Goal: Task Accomplishment & Management: Use online tool/utility

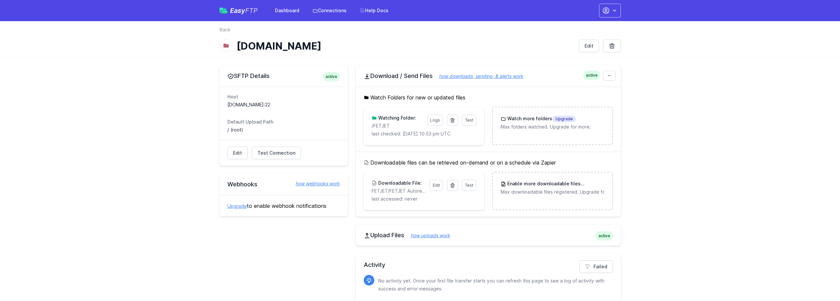
scroll to position [22, 0]
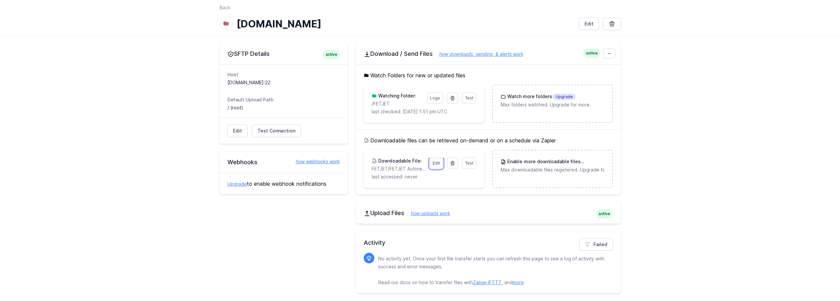
click at [434, 161] on link "Edit" at bounding box center [436, 162] width 13 height 11
click at [438, 99] on link "Logs" at bounding box center [435, 97] width 16 height 11
click at [170, 114] on main "SFTP Details active Host [DOMAIN_NAME]:22 Default Upload Path / (root) Edit Tes…" at bounding box center [420, 167] width 840 height 265
click at [468, 163] on span "Test" at bounding box center [469, 162] width 8 height 5
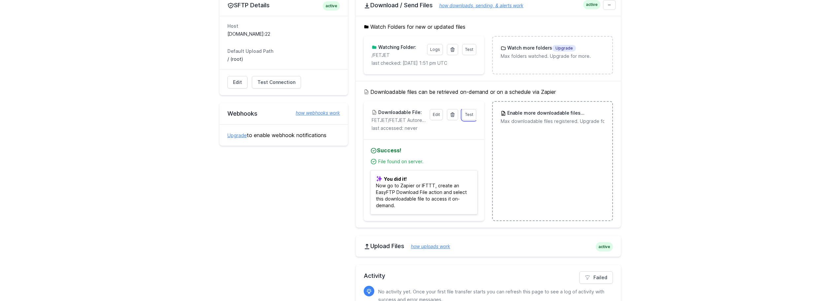
scroll to position [38, 0]
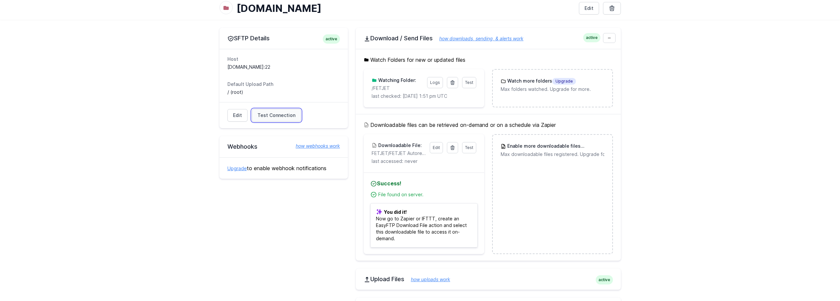
click at [274, 115] on span "Test Connection" at bounding box center [276, 115] width 38 height 7
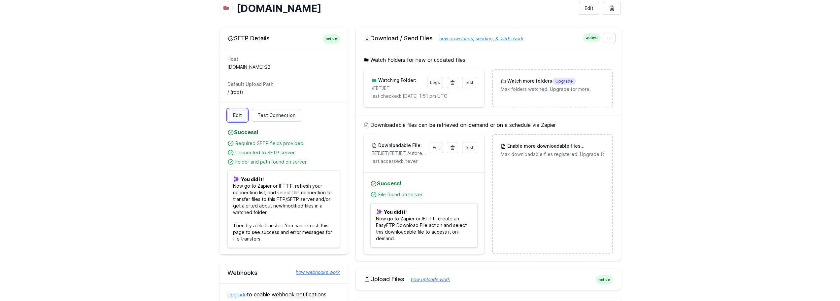
click at [240, 116] on link "Edit" at bounding box center [237, 115] width 20 height 13
drag, startPoint x: 231, startPoint y: 92, endPoint x: 242, endPoint y: 93, distance: 11.3
click at [242, 93] on dd "/ (root)" at bounding box center [283, 92] width 113 height 7
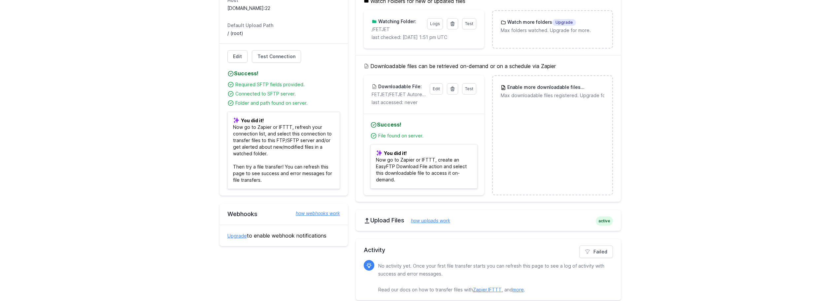
scroll to position [104, 0]
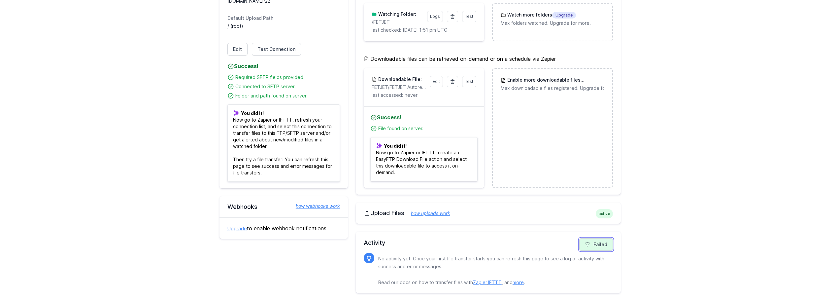
click at [595, 248] on link "Failed" at bounding box center [596, 244] width 34 height 13
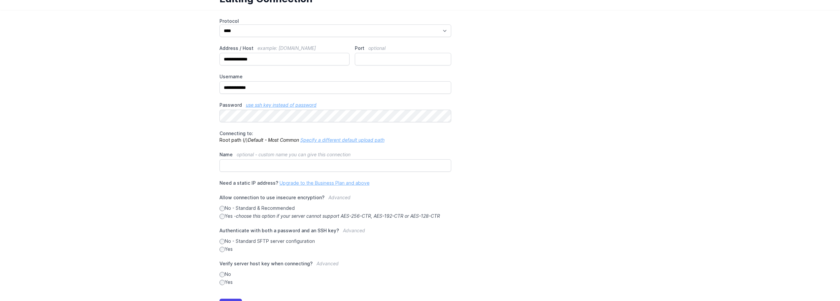
scroll to position [66, 0]
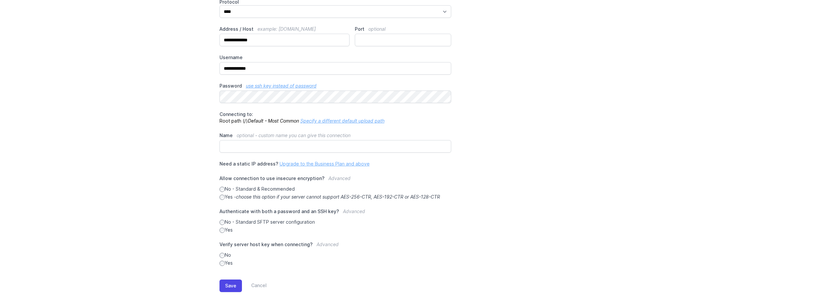
click at [321, 123] on link "Specify a different default upload path" at bounding box center [342, 121] width 84 height 6
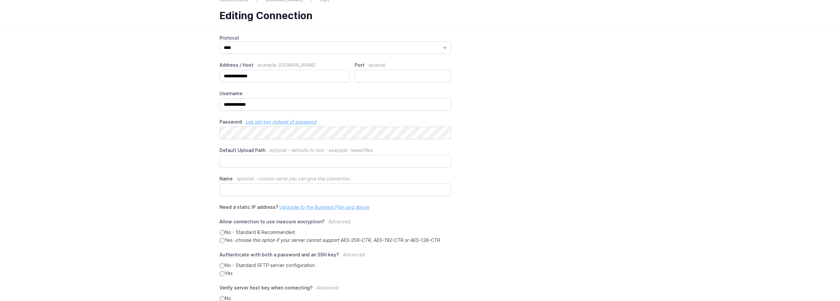
scroll to position [0, 0]
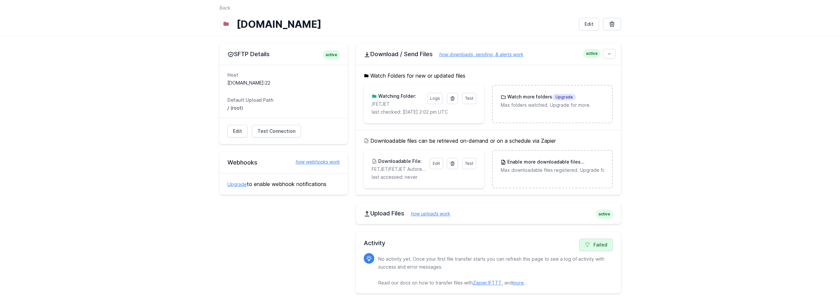
scroll to position [22, 0]
click at [597, 246] on link "Failed" at bounding box center [596, 244] width 34 height 13
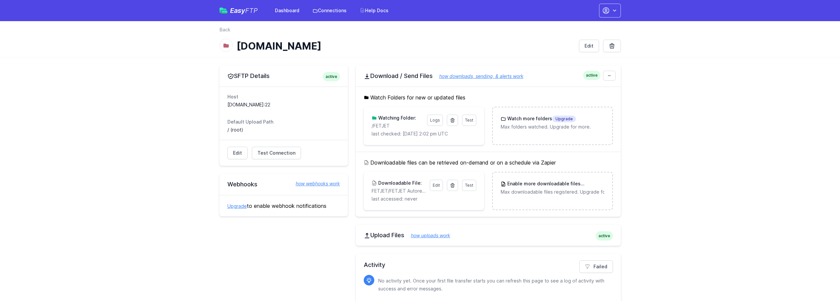
scroll to position [22, 0]
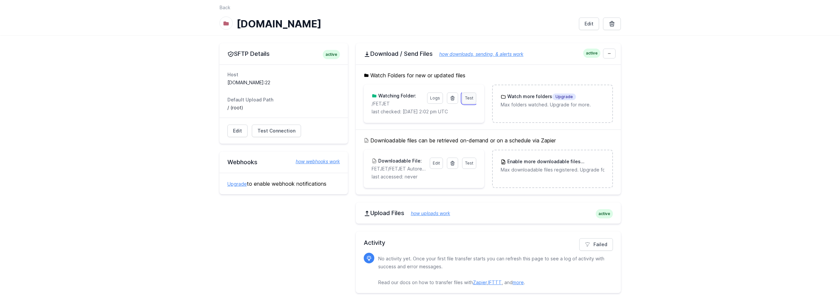
click at [467, 99] on span "Test" at bounding box center [469, 97] width 8 height 5
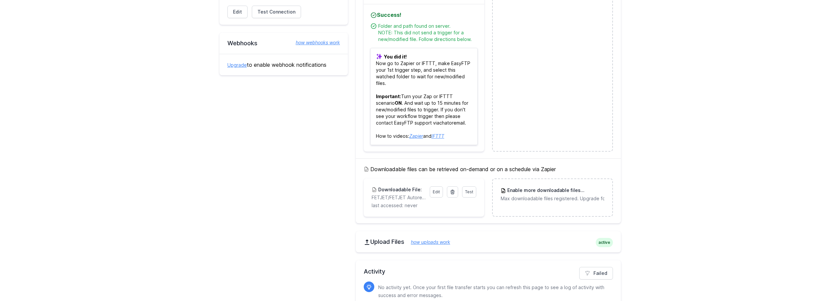
scroll to position [170, 0]
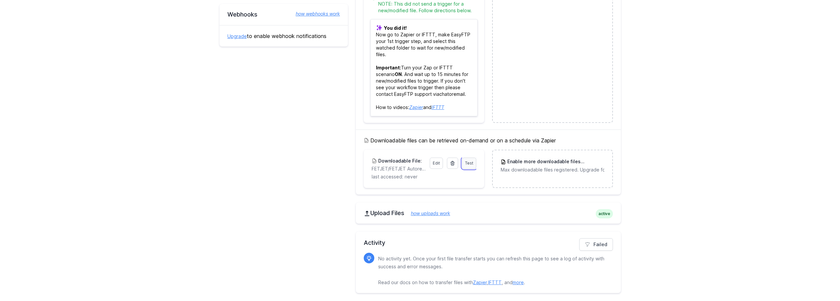
click at [468, 161] on span "Test" at bounding box center [469, 162] width 8 height 5
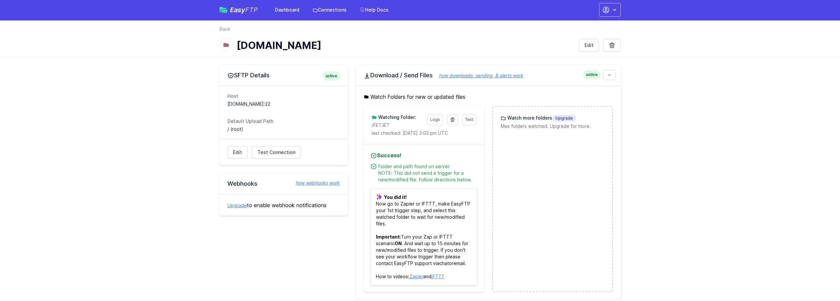
scroll to position [0, 0]
